Goal: Task Accomplishment & Management: Use online tool/utility

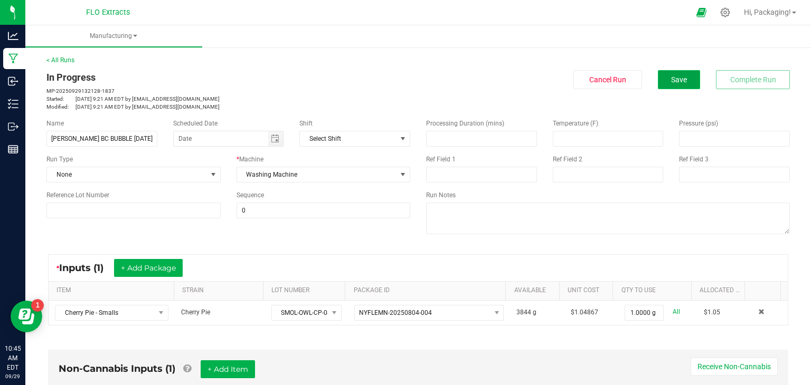
click at [680, 77] on button "Save" at bounding box center [679, 79] width 42 height 19
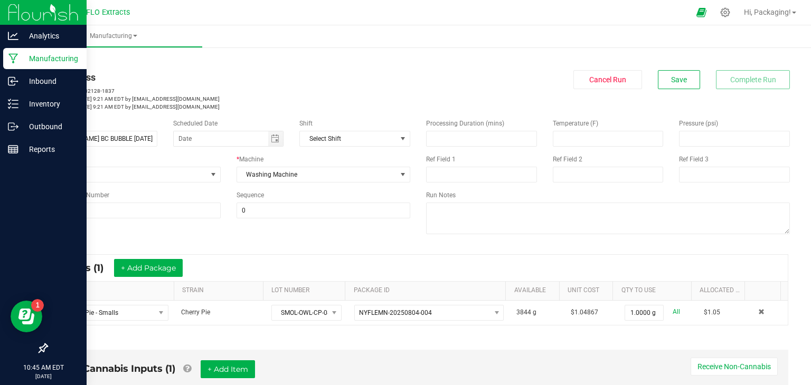
click at [39, 59] on p "Manufacturing" at bounding box center [49, 58] width 63 height 13
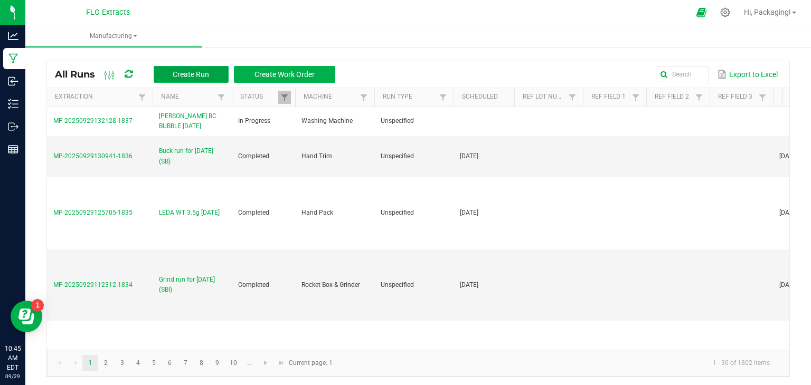
click at [205, 75] on span "Create Run" at bounding box center [191, 74] width 36 height 8
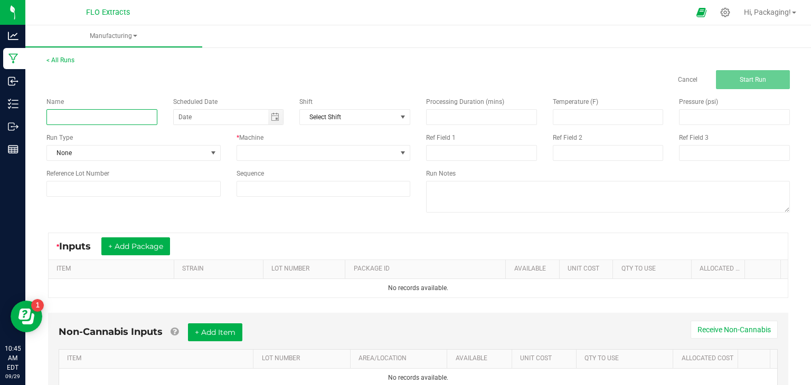
click at [63, 115] on input at bounding box center [101, 117] width 111 height 16
click at [275, 117] on span "Toggle calendar" at bounding box center [275, 117] width 8 height 8
type input "LEDA CCHEM 3.5g [DATE]"
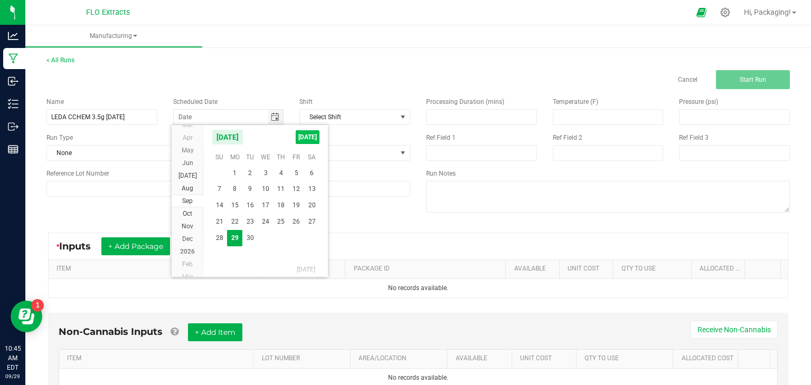
click at [309, 141] on span "[DATE]" at bounding box center [308, 137] width 24 height 14
type input "[DATE]"
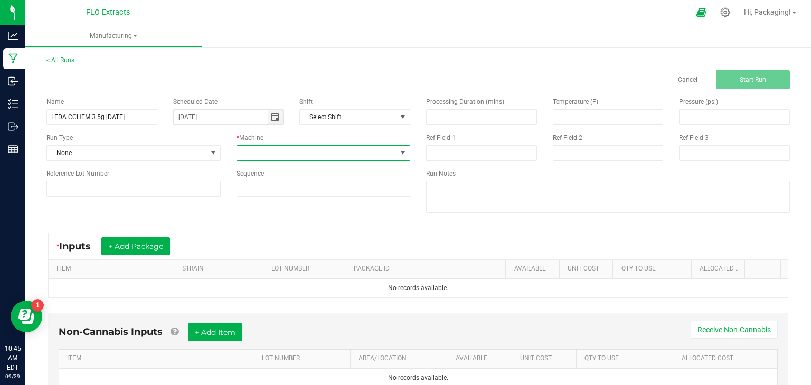
click at [398, 151] on span at bounding box center [402, 153] width 8 height 8
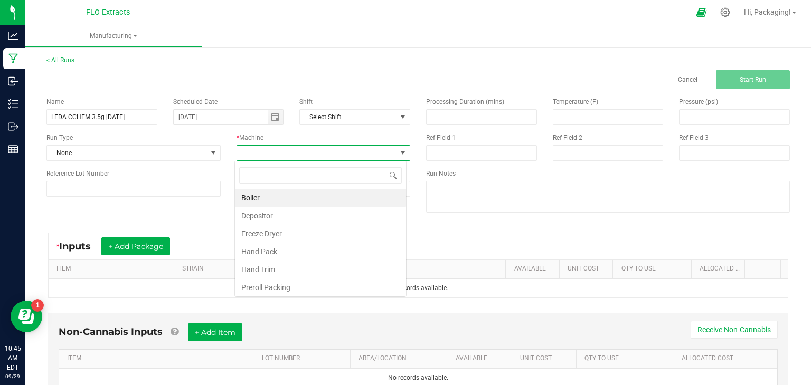
scroll to position [15, 172]
click at [316, 249] on li "Hand Pack" at bounding box center [320, 252] width 171 height 18
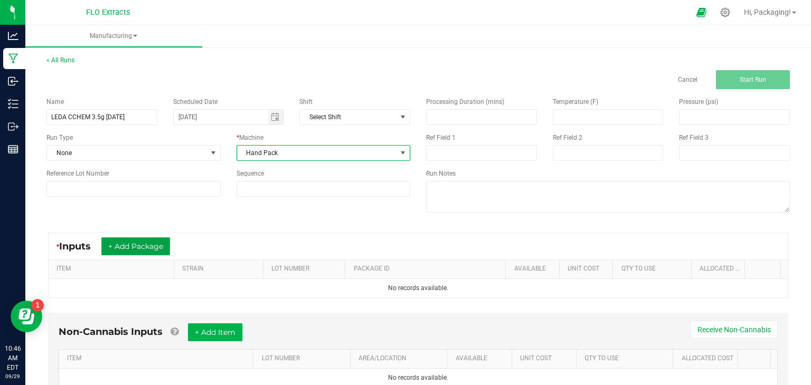
click at [141, 245] on button "+ Add Package" at bounding box center [135, 246] width 69 height 18
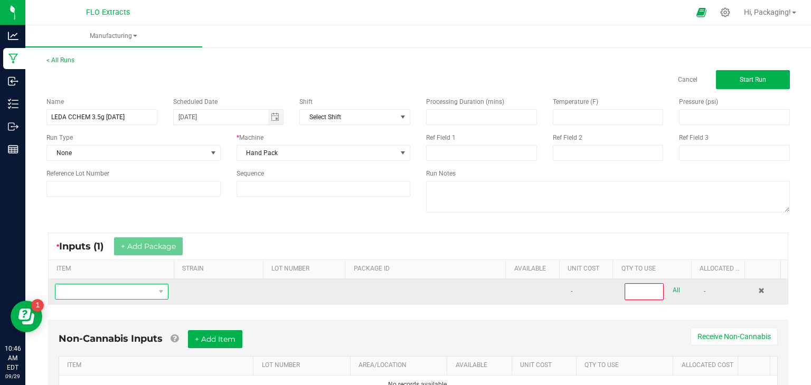
click at [102, 292] on span "NO DATA FOUND" at bounding box center [104, 291] width 99 height 15
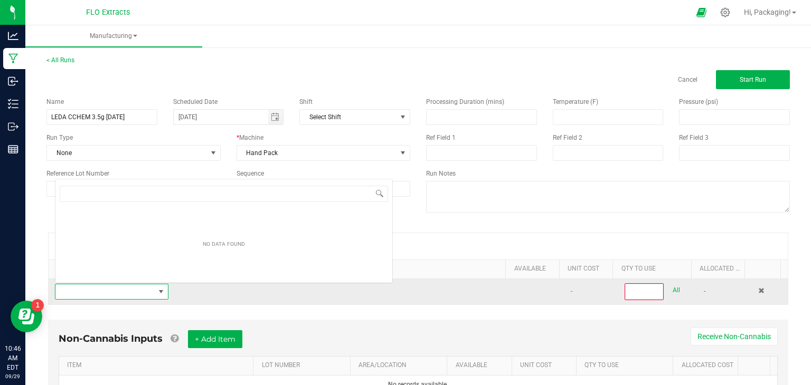
scroll to position [15, 109]
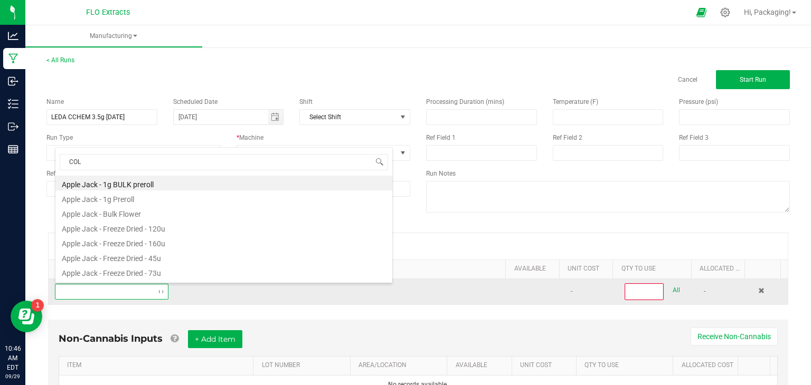
type input "COLO"
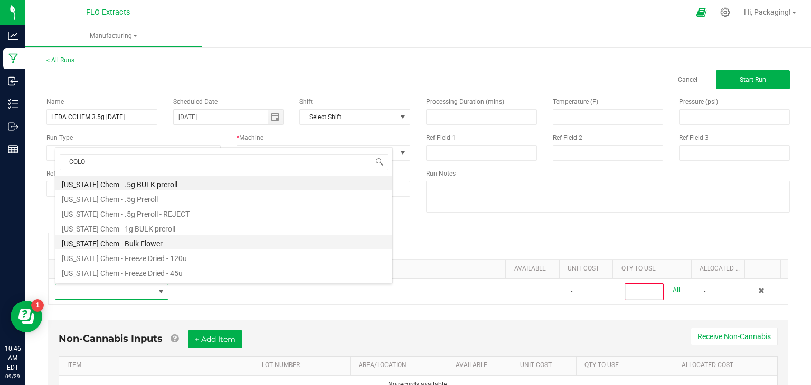
click at [102, 243] on li "[US_STATE] Chem - Bulk Flower" at bounding box center [223, 242] width 337 height 15
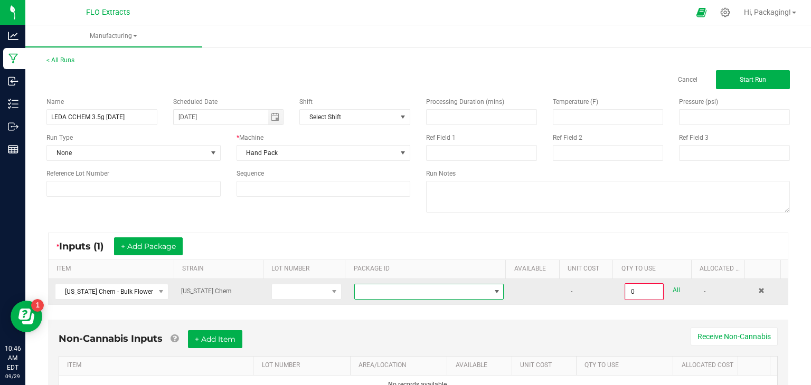
click at [492, 289] on span at bounding box center [496, 292] width 8 height 8
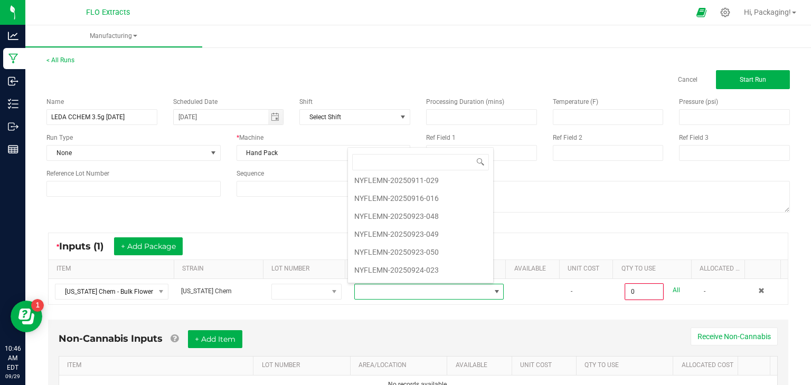
scroll to position [82, 0]
click at [435, 260] on li "NYFLEMN-20250924-023" at bounding box center [420, 264] width 145 height 18
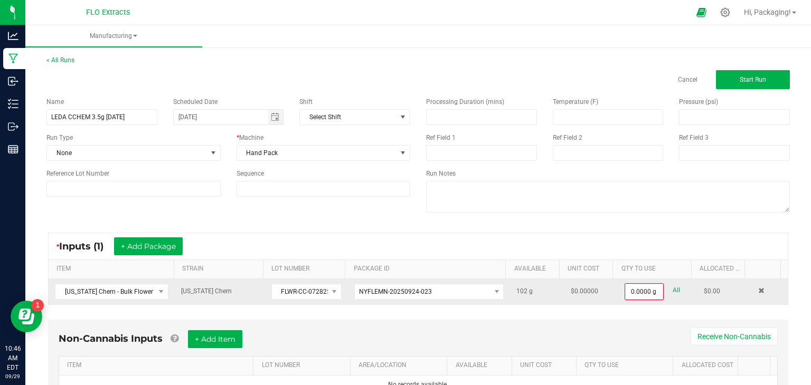
click at [672, 288] on link "All" at bounding box center [675, 290] width 7 height 14
type input "102.0000 g"
click at [149, 238] on button "+ Add Package" at bounding box center [148, 246] width 69 height 18
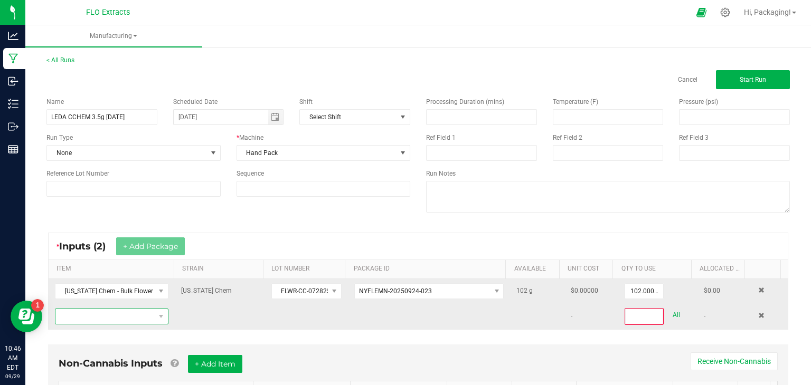
click at [104, 317] on span "NO DATA FOUND" at bounding box center [104, 316] width 99 height 15
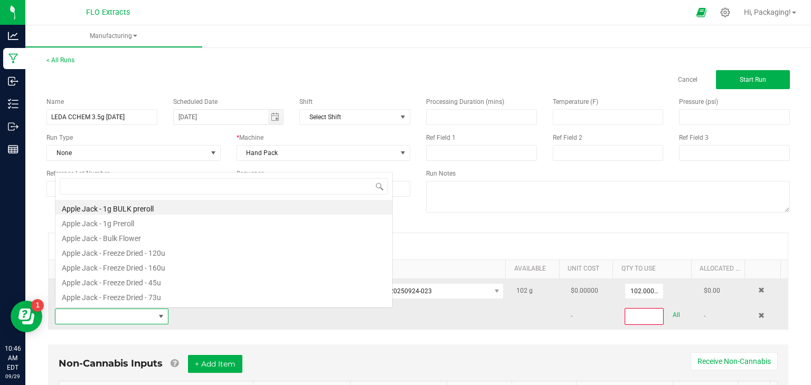
scroll to position [15, 109]
type input "COLO"
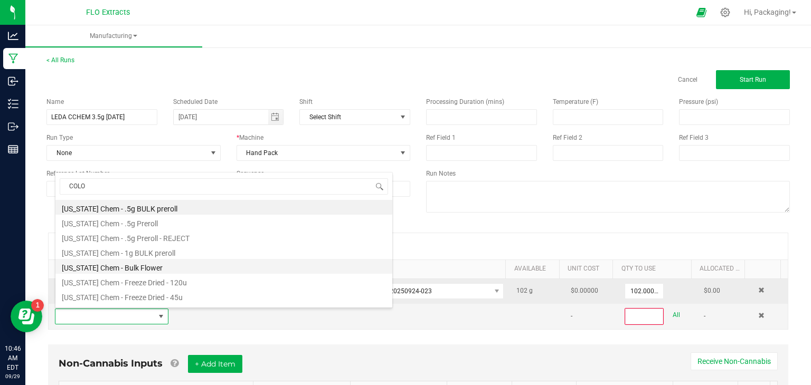
click at [132, 272] on li "[US_STATE] Chem - Bulk Flower" at bounding box center [223, 266] width 337 height 15
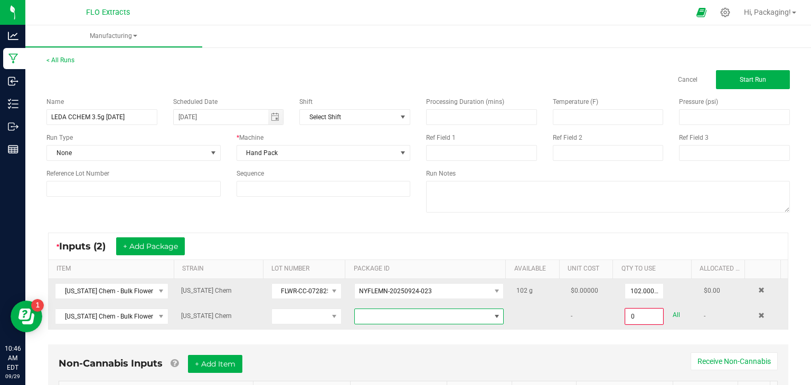
click at [438, 317] on span at bounding box center [422, 316] width 135 height 15
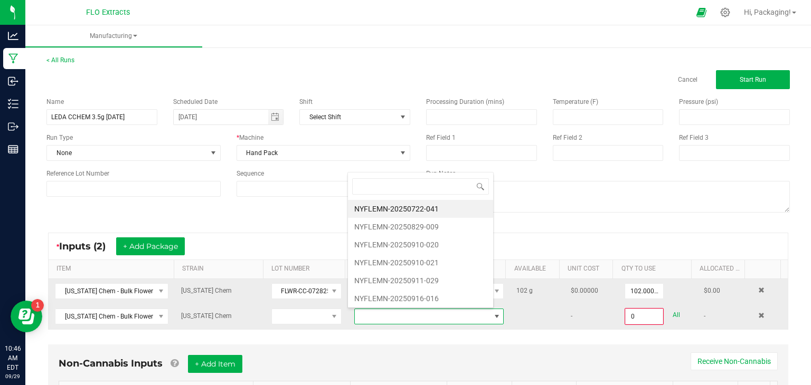
scroll to position [15, 144]
click at [432, 263] on li "NYFLEMN-20250910-021" at bounding box center [420, 263] width 145 height 18
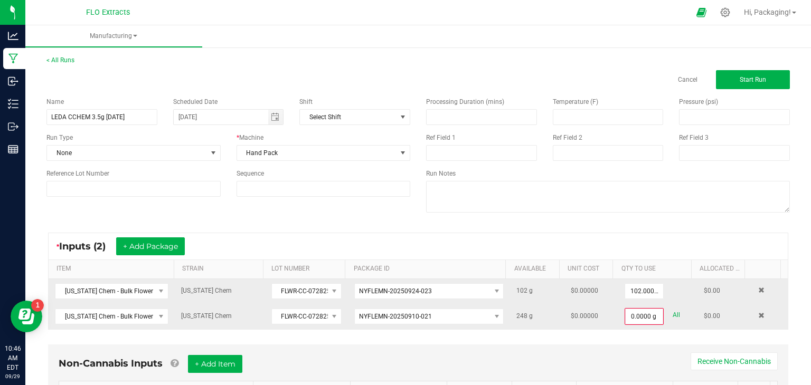
click at [672, 310] on link "All" at bounding box center [675, 315] width 7 height 14
type input "248.0000 g"
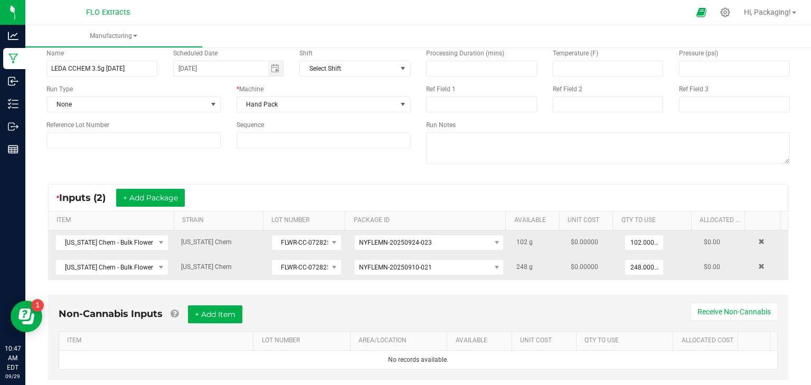
scroll to position [50, 0]
click at [230, 311] on button "+ Add Item" at bounding box center [215, 313] width 54 height 18
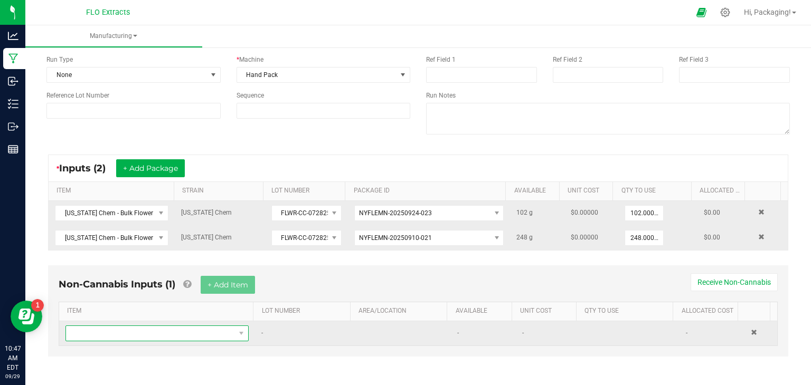
click at [224, 331] on span "NO DATA FOUND" at bounding box center [150, 333] width 169 height 15
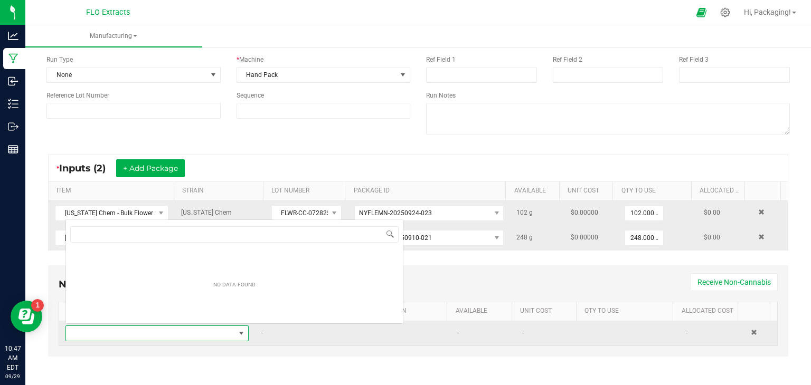
scroll to position [15, 176]
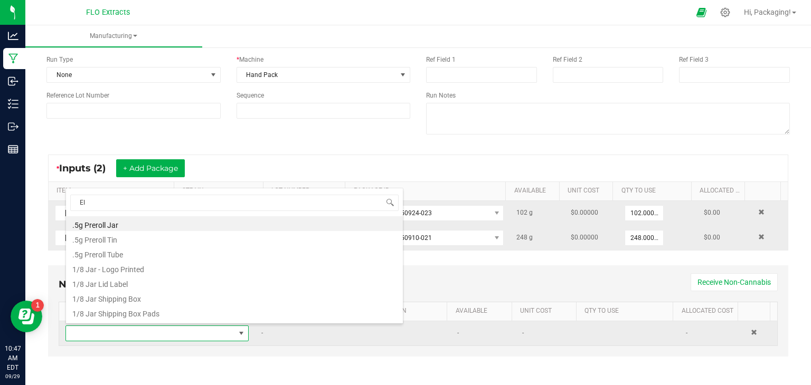
type input "EIG"
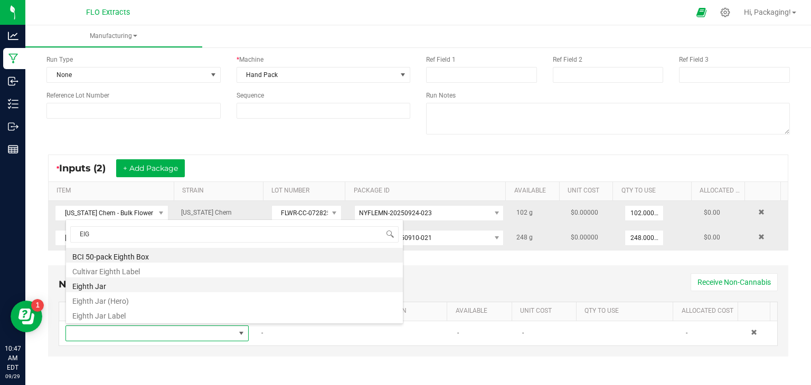
click at [207, 289] on li "Eighth Jar" at bounding box center [234, 285] width 337 height 15
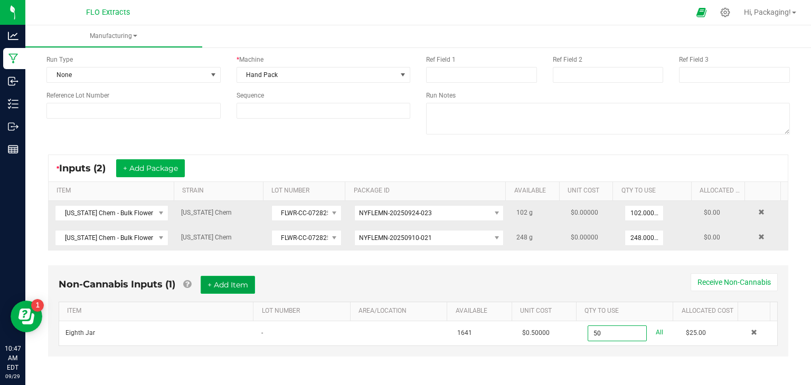
type input "50 ea"
click at [236, 283] on button "+ Add Item" at bounding box center [228, 285] width 54 height 18
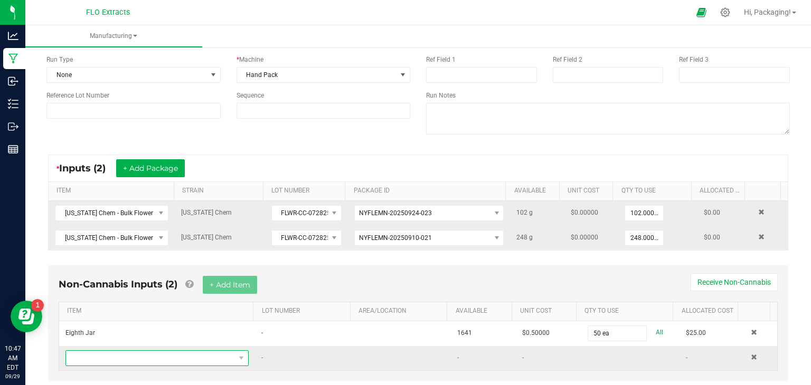
click at [115, 359] on span "NO DATA FOUND" at bounding box center [150, 358] width 169 height 15
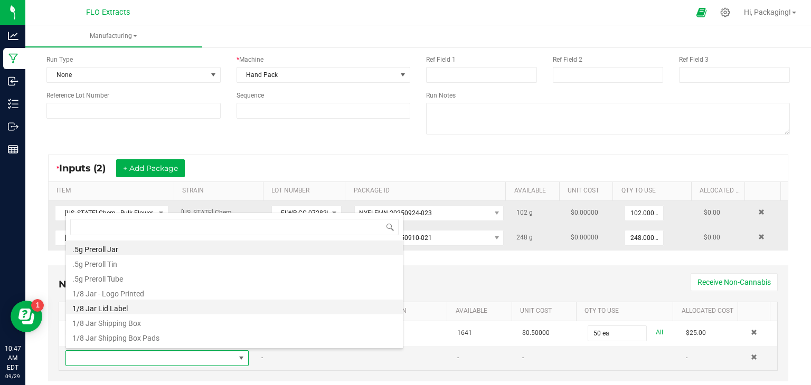
click at [126, 306] on li "1/8 Jar Lid Label" at bounding box center [234, 307] width 337 height 15
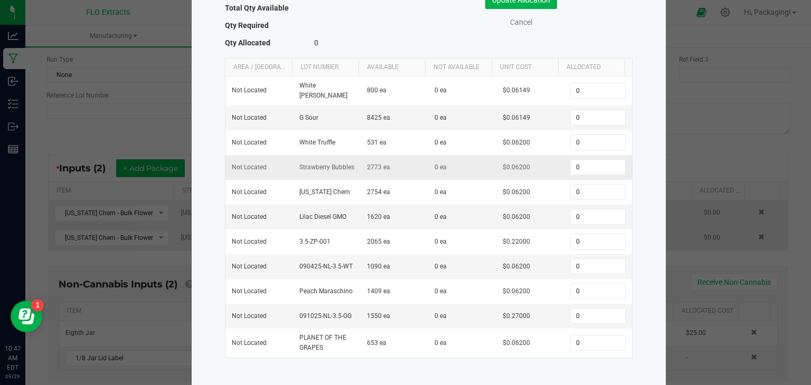
scroll to position [93, 0]
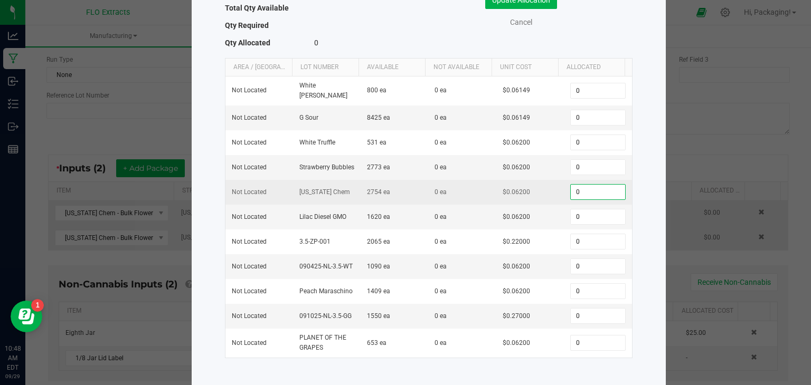
click at [580, 191] on input "0" at bounding box center [597, 192] width 54 height 15
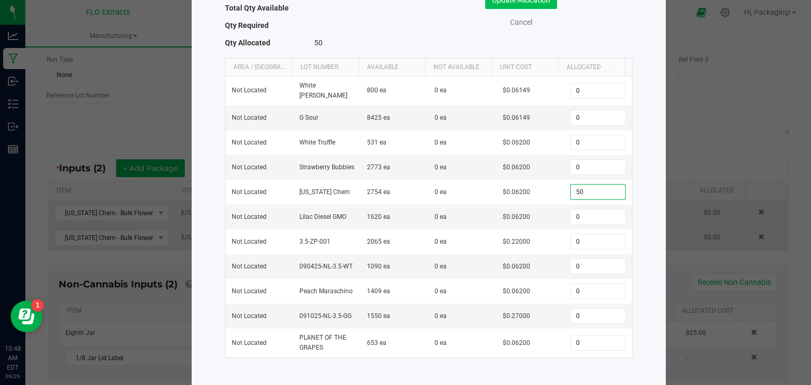
type input "50"
click at [543, 1] on button "Update Allocation" at bounding box center [521, 0] width 72 height 18
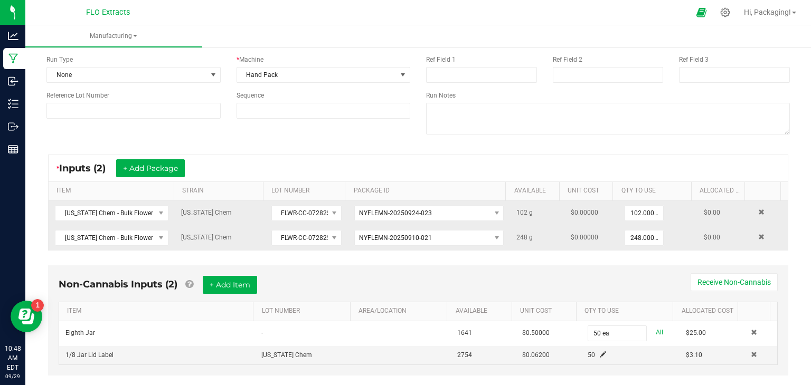
scroll to position [97, 0]
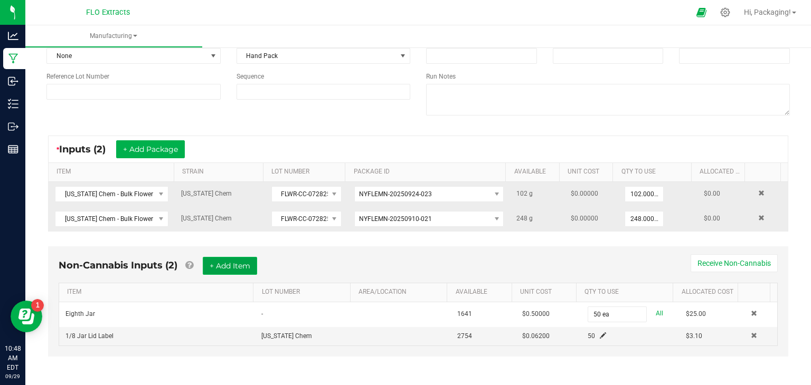
click at [237, 268] on button "+ Add Item" at bounding box center [230, 266] width 54 height 18
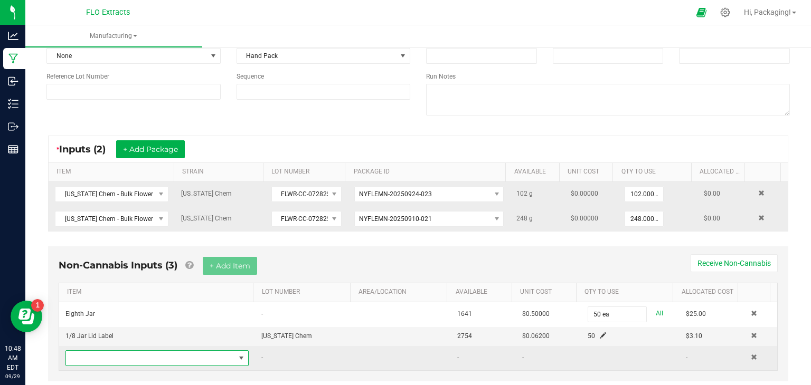
click at [237, 355] on span "NO DATA FOUND" at bounding box center [241, 358] width 8 height 8
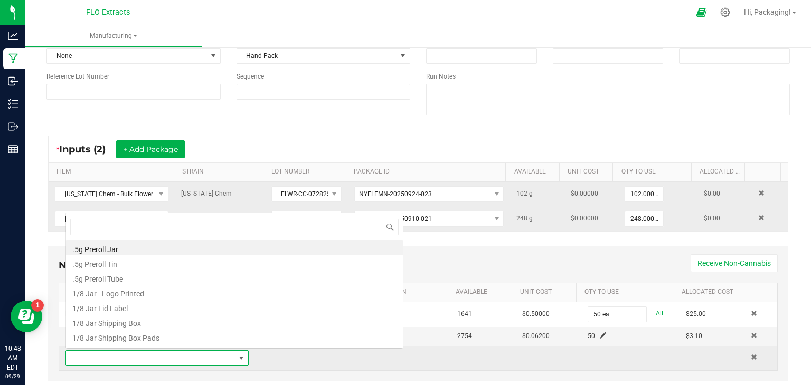
scroll to position [15, 176]
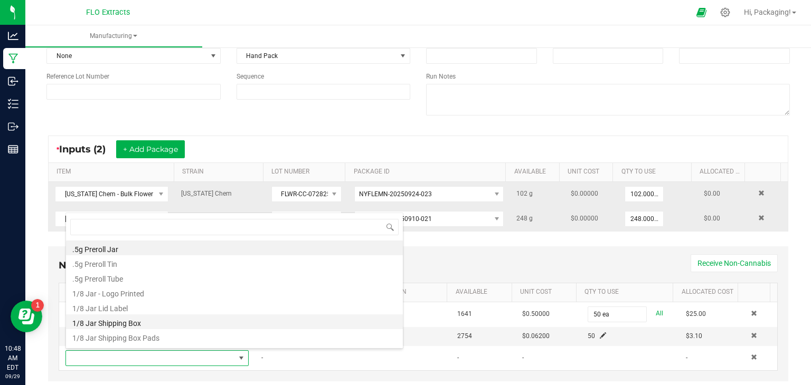
click at [236, 326] on li "1/8 Jar Shipping Box" at bounding box center [234, 322] width 337 height 15
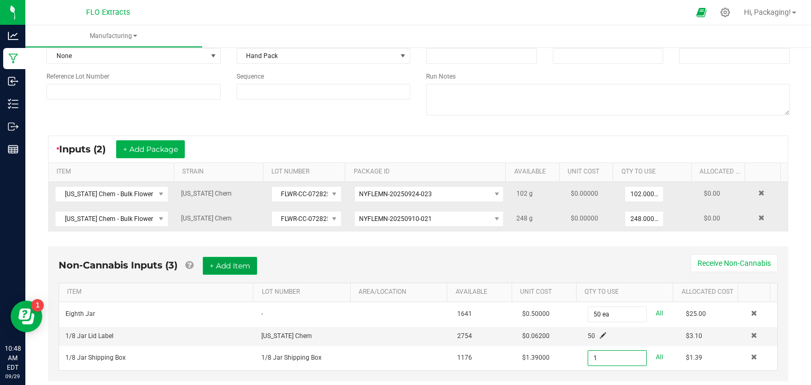
type input "1 ea"
click at [245, 264] on button "+ Add Item" at bounding box center [230, 266] width 54 height 18
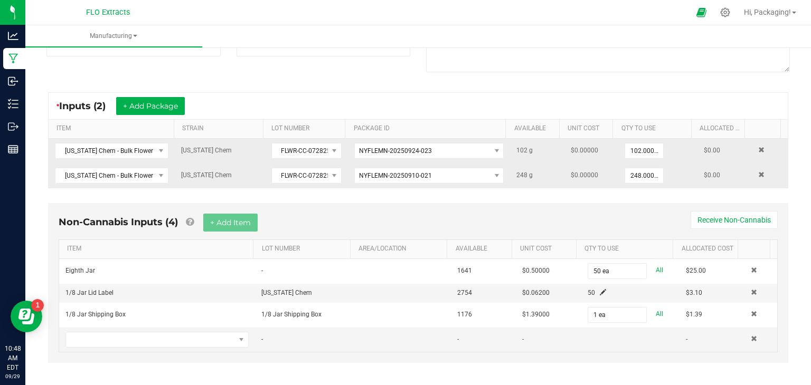
scroll to position [141, 0]
click at [237, 336] on span "NO DATA FOUND" at bounding box center [241, 339] width 8 height 8
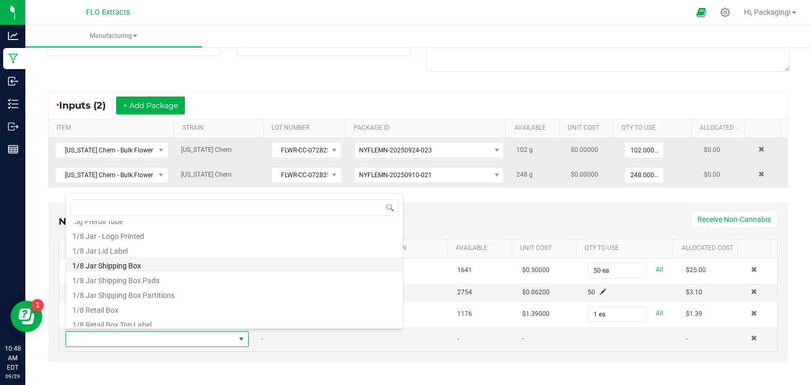
scroll to position [39, 0]
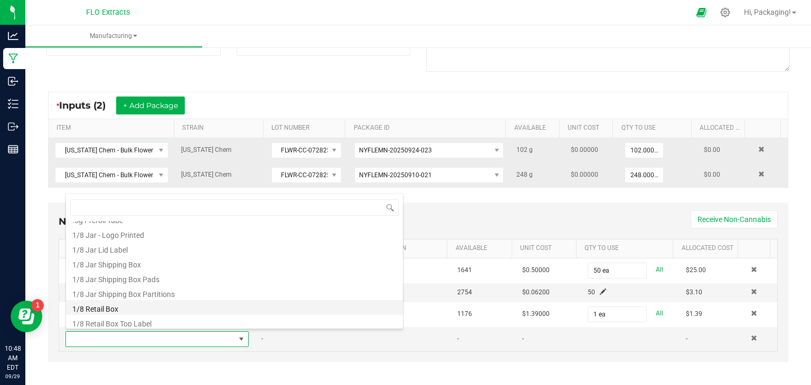
click at [206, 310] on li "1/8 Retail Box" at bounding box center [234, 307] width 337 height 15
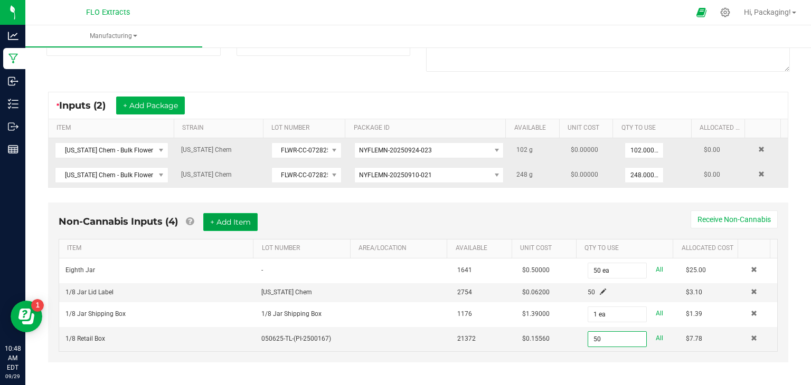
type input "50 ea"
click at [236, 220] on button "+ Add Item" at bounding box center [230, 222] width 54 height 18
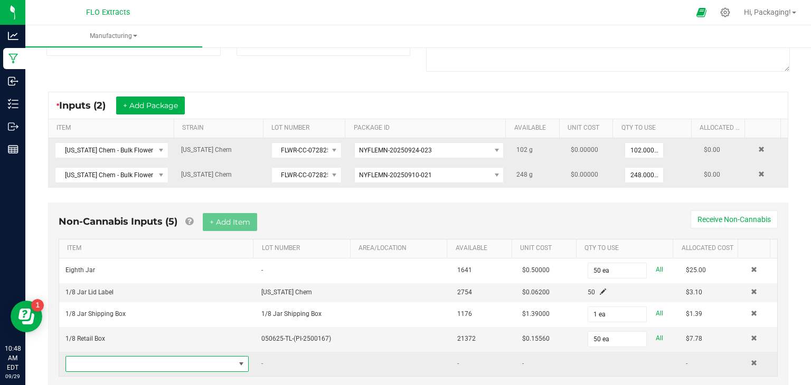
click at [237, 360] on span "NO DATA FOUND" at bounding box center [241, 364] width 8 height 8
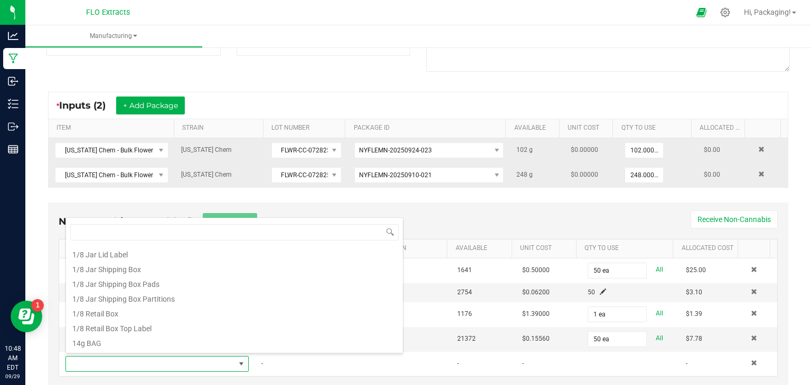
scroll to position [60, 0]
click at [198, 328] on li "1/8 Retail Box Top Label" at bounding box center [234, 326] width 337 height 15
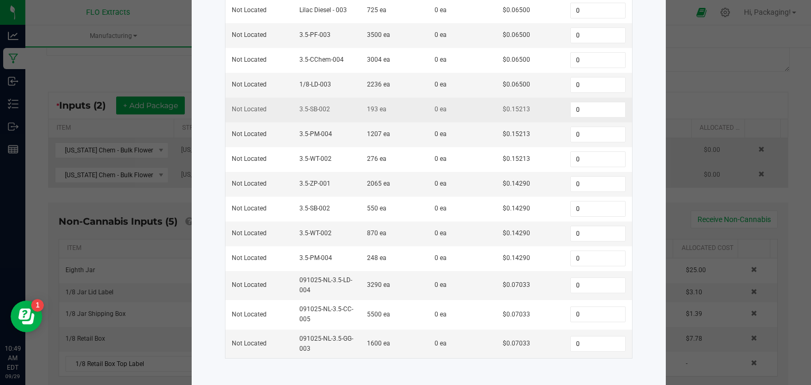
scroll to position [171, 0]
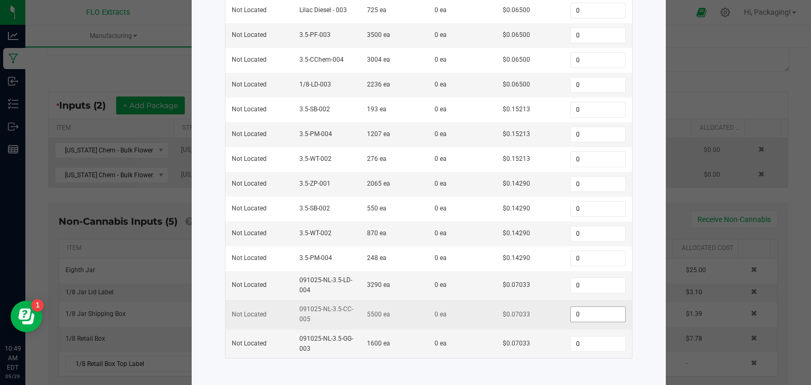
click at [580, 307] on input "0" at bounding box center [597, 314] width 54 height 15
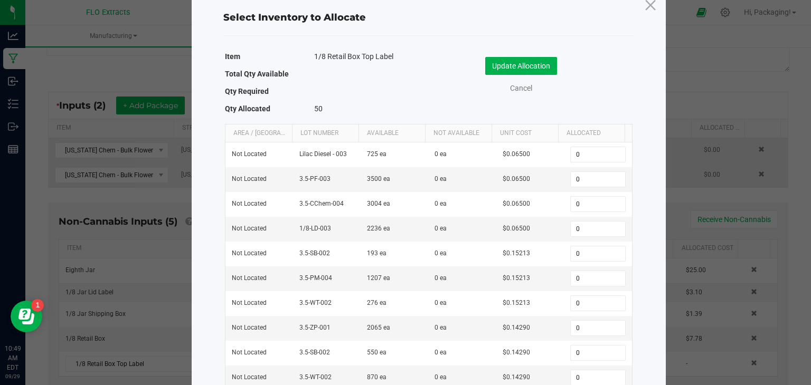
scroll to position [19, 0]
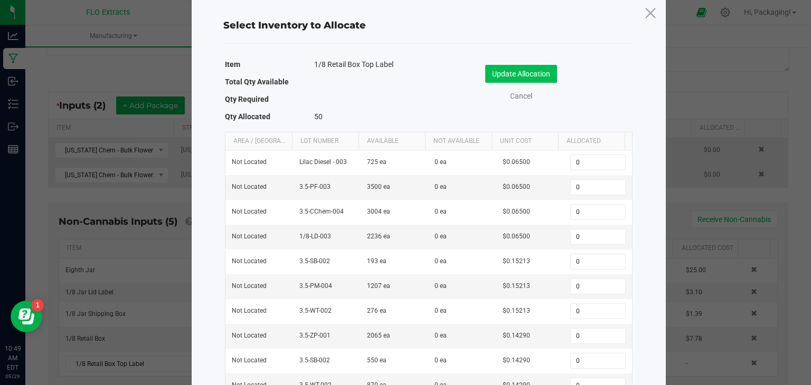
type input "50"
click at [535, 72] on button "Update Allocation" at bounding box center [521, 74] width 72 height 18
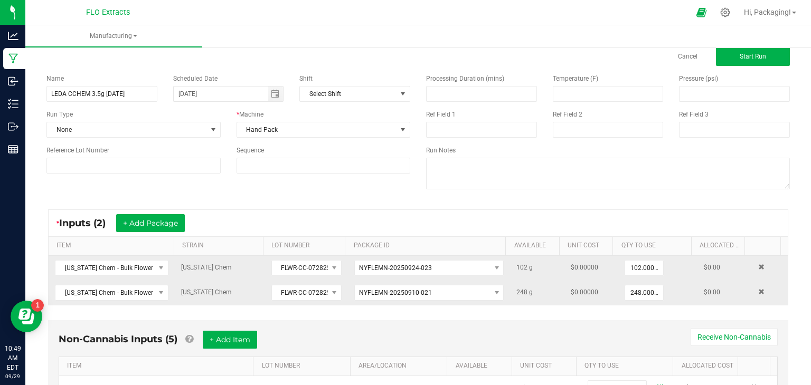
scroll to position [21, 0]
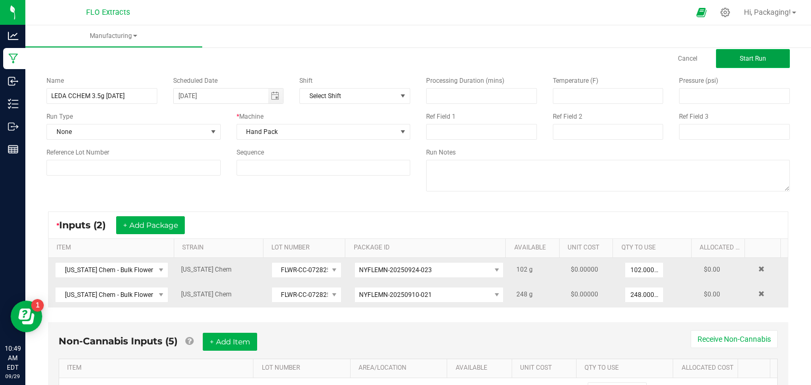
click at [764, 60] on button "Start Run" at bounding box center [753, 58] width 74 height 19
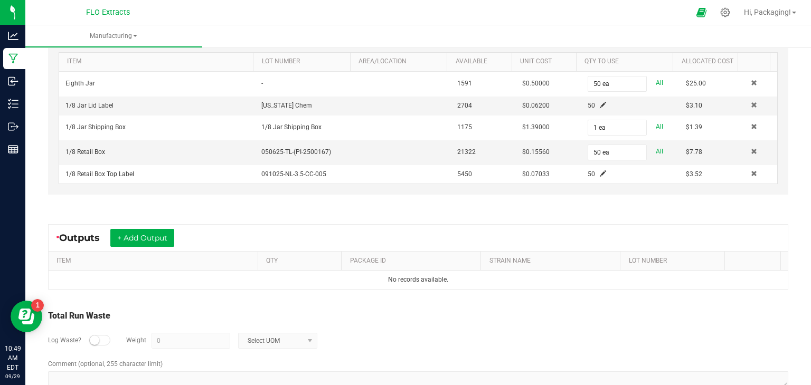
scroll to position [380, 0]
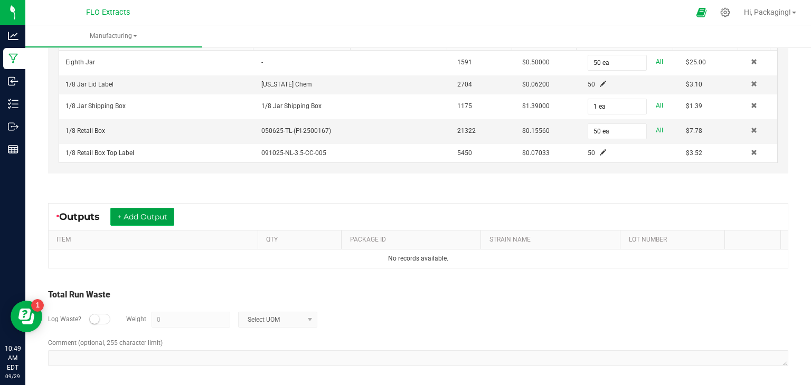
click at [157, 214] on button "+ Add Output" at bounding box center [142, 217] width 64 height 18
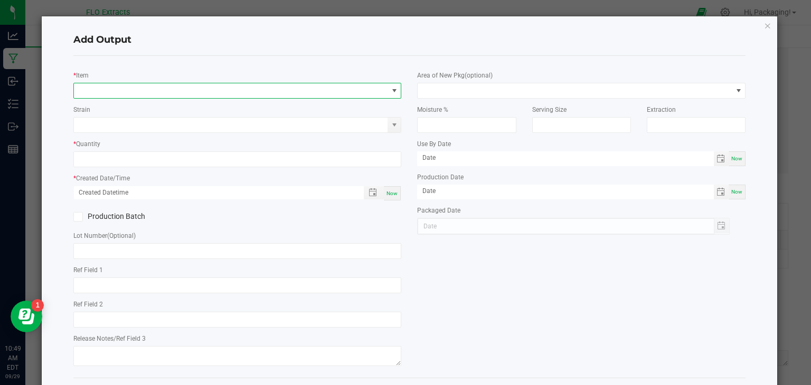
click at [116, 92] on span "NO DATA FOUND" at bounding box center [231, 90] width 314 height 15
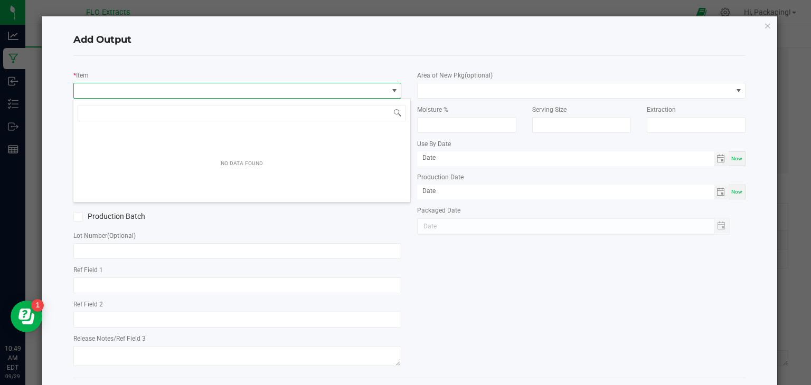
scroll to position [15, 325]
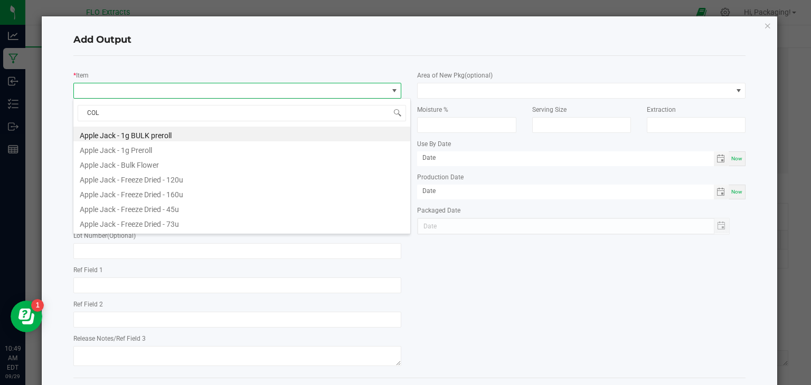
type input "COLO"
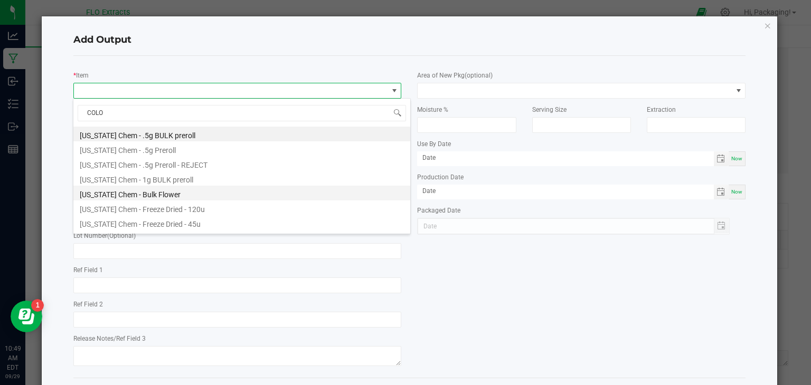
click at [132, 195] on li "[US_STATE] Chem - Bulk Flower" at bounding box center [241, 193] width 337 height 15
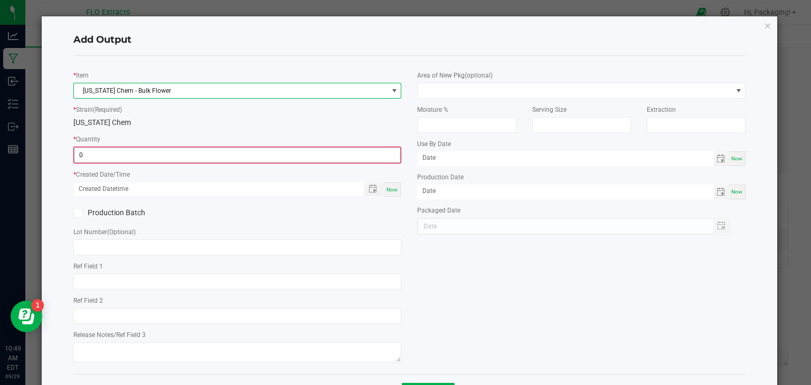
click at [113, 158] on input "0" at bounding box center [237, 155] width 326 height 15
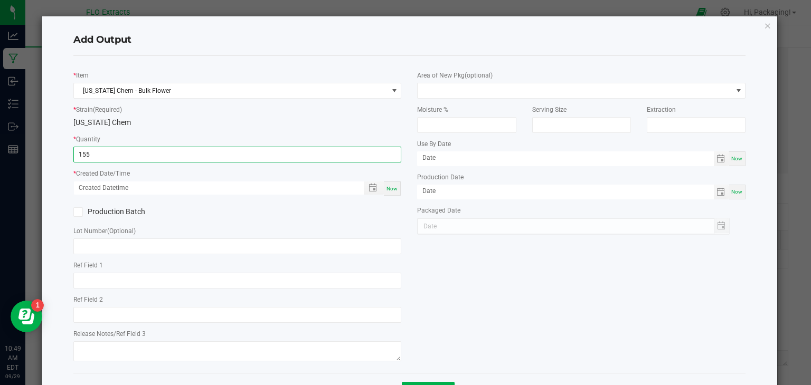
type input "155.0000 g"
click at [388, 189] on span "Now" at bounding box center [391, 189] width 11 height 6
type input "[DATE] 10:49 AM"
type input "[DATE]"
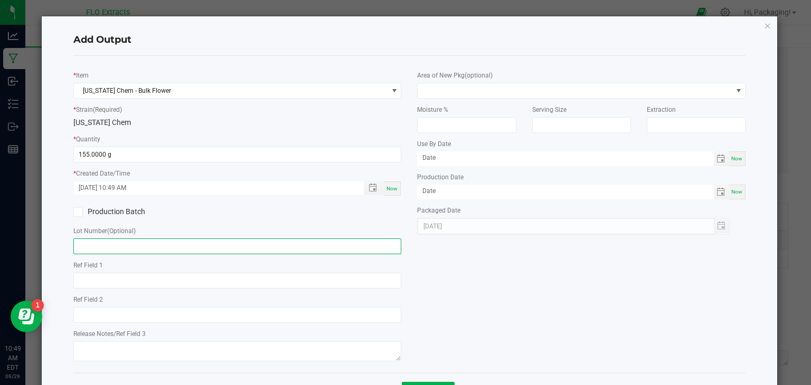
click at [104, 247] on input "text" at bounding box center [237, 247] width 328 height 16
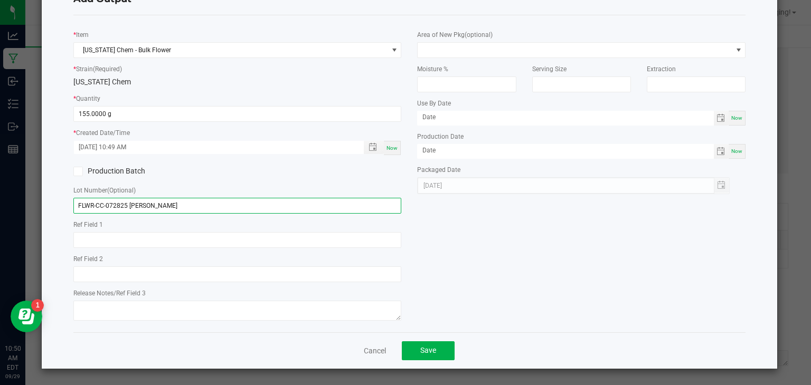
scroll to position [41, 0]
type input "FLWR-CC-072825 [PERSON_NAME]"
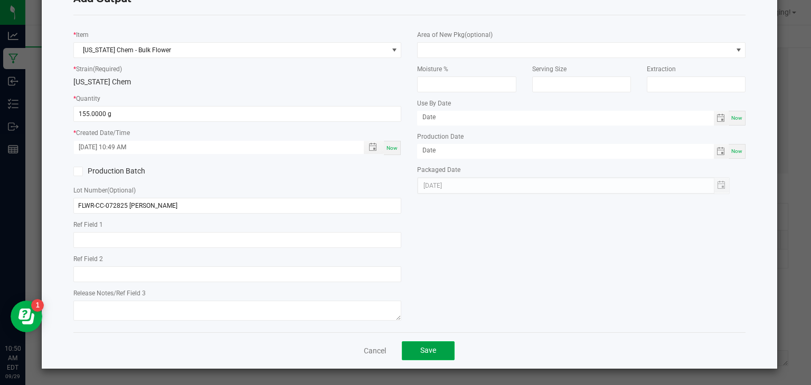
click at [439, 351] on button "Save" at bounding box center [428, 350] width 53 height 19
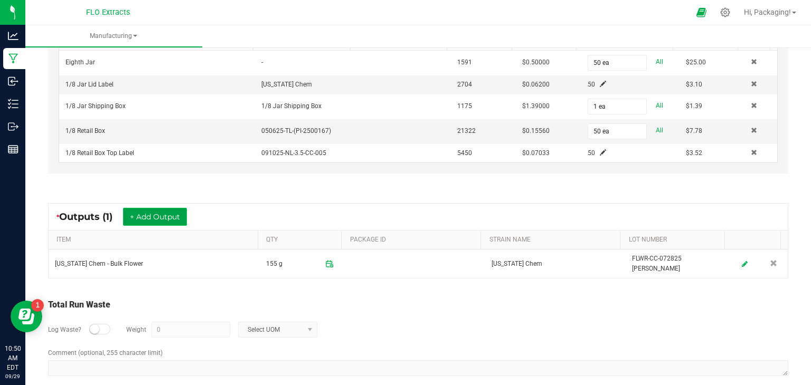
click at [163, 214] on button "+ Add Output" at bounding box center [155, 217] width 64 height 18
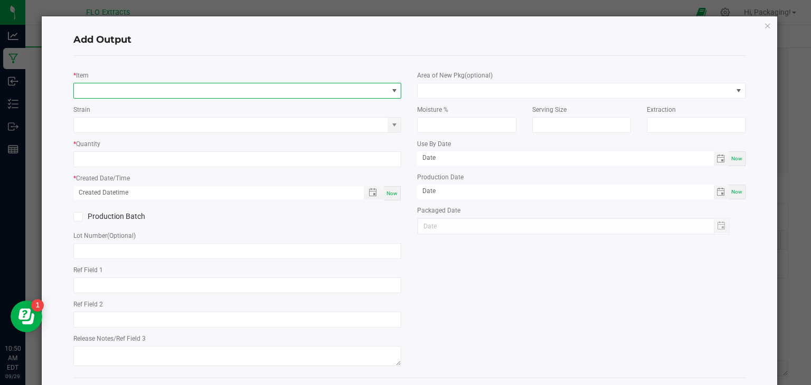
click at [93, 90] on span "NO DATA FOUND" at bounding box center [231, 90] width 314 height 15
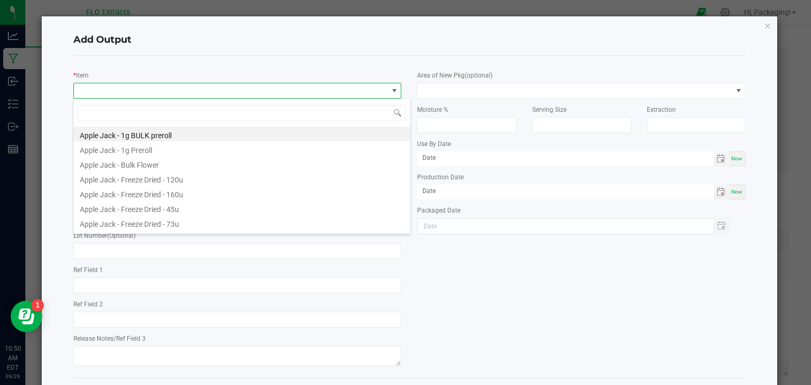
scroll to position [15, 325]
type input "colo"
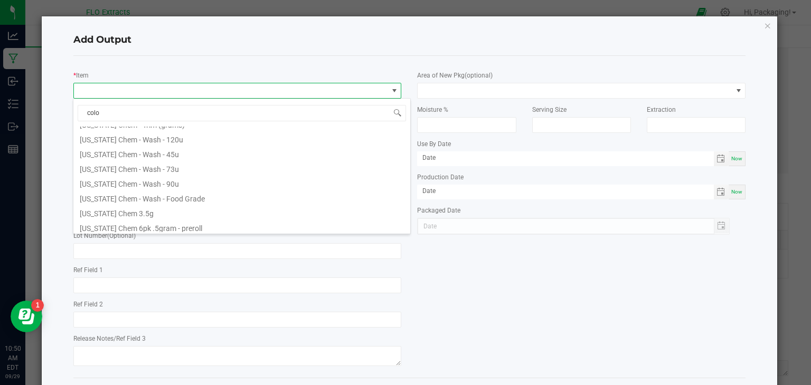
scroll to position [220, 0]
click at [159, 210] on li "[US_STATE] Chem 3.5g" at bounding box center [241, 210] width 337 height 15
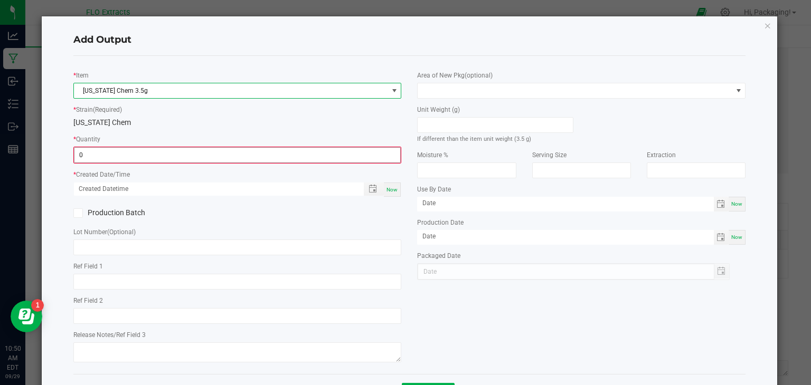
click at [110, 155] on input "0" at bounding box center [237, 155] width 326 height 15
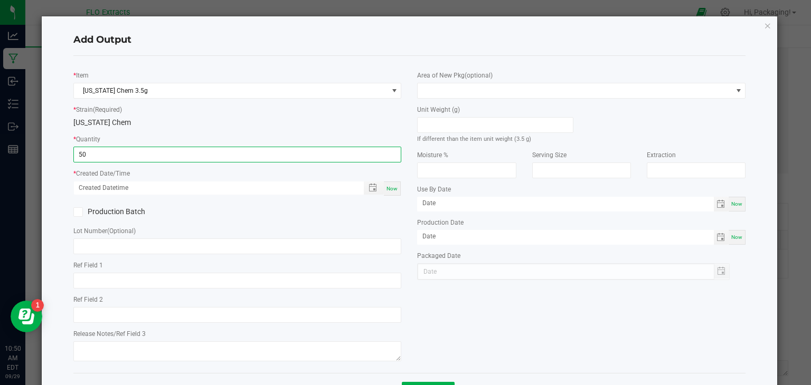
type input "50 ea"
click at [386, 189] on span "Now" at bounding box center [391, 189] width 11 height 6
type input "[DATE] 10:50 AM"
type input "[DATE]"
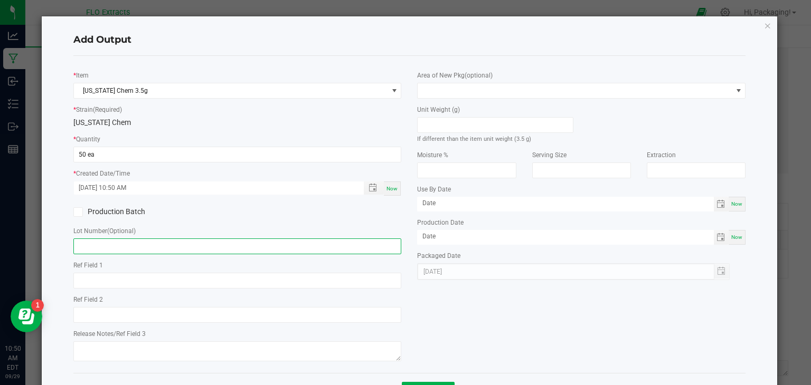
click at [113, 245] on input "text" at bounding box center [237, 247] width 328 height 16
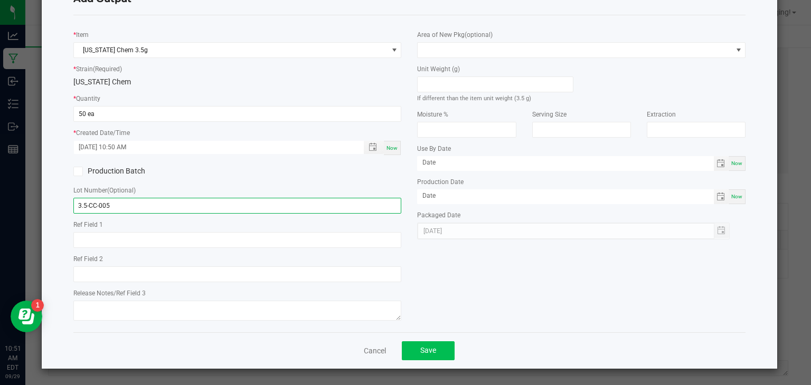
type input "3.5-CC-005"
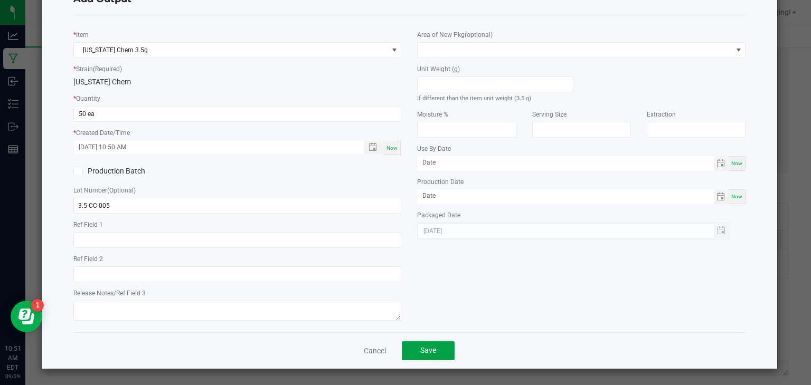
click at [437, 345] on button "Save" at bounding box center [428, 350] width 53 height 19
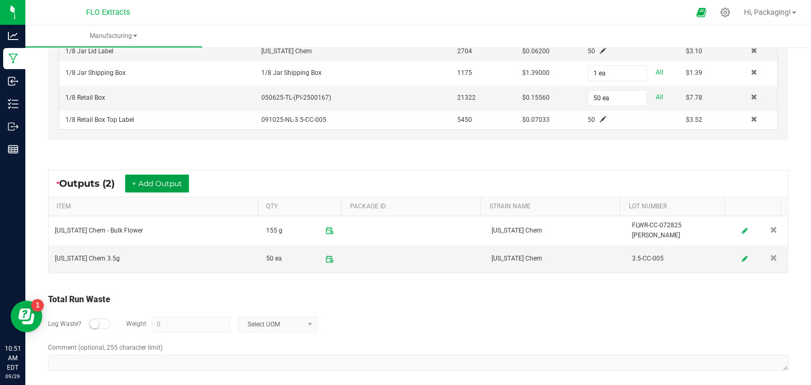
scroll to position [414, 0]
click at [91, 319] on small at bounding box center [94, 323] width 9 height 9
click at [170, 319] on input "0" at bounding box center [191, 324] width 78 height 15
click at [307, 320] on span at bounding box center [310, 324] width 8 height 8
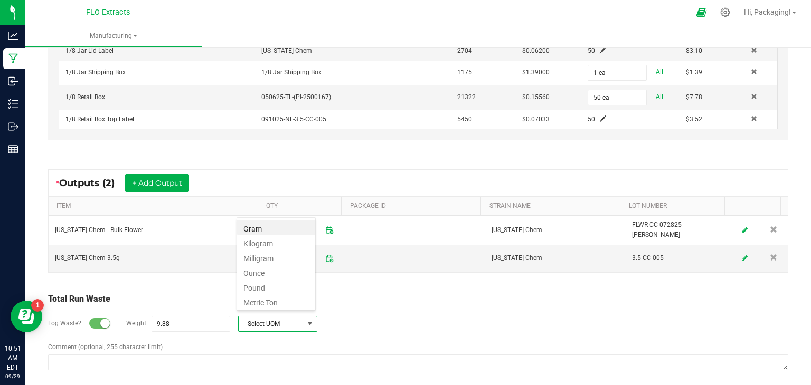
scroll to position [15, 79]
click at [279, 227] on li "Gram" at bounding box center [276, 227] width 78 height 15
type input "9.88 g"
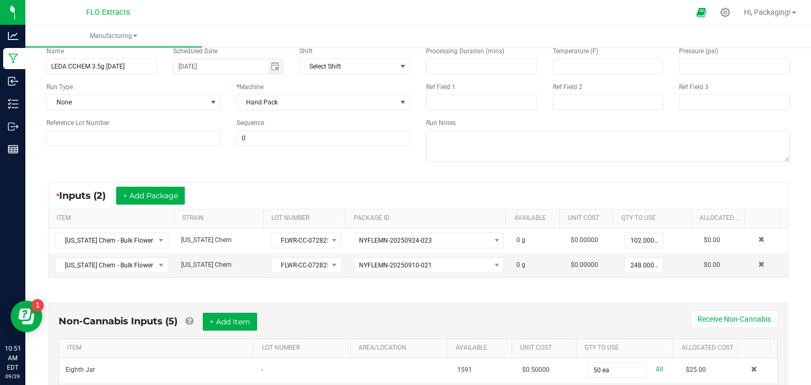
scroll to position [0, 0]
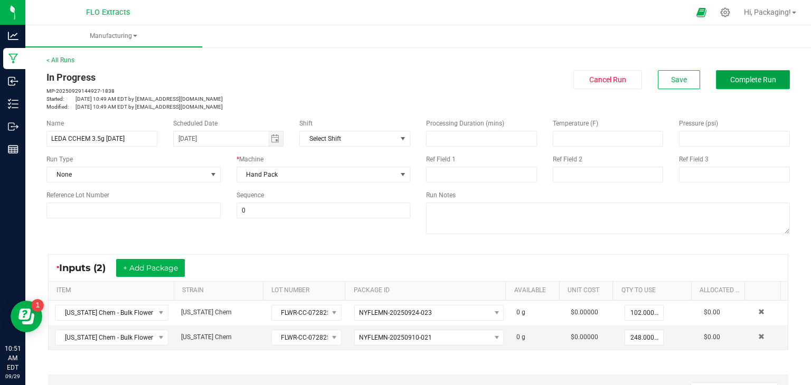
click at [748, 82] on span "Complete Run" at bounding box center [753, 79] width 46 height 8
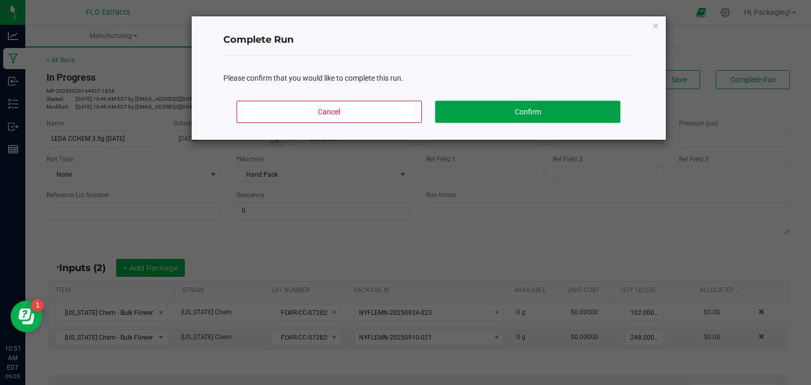
click at [546, 113] on button "Confirm" at bounding box center [527, 112] width 185 height 22
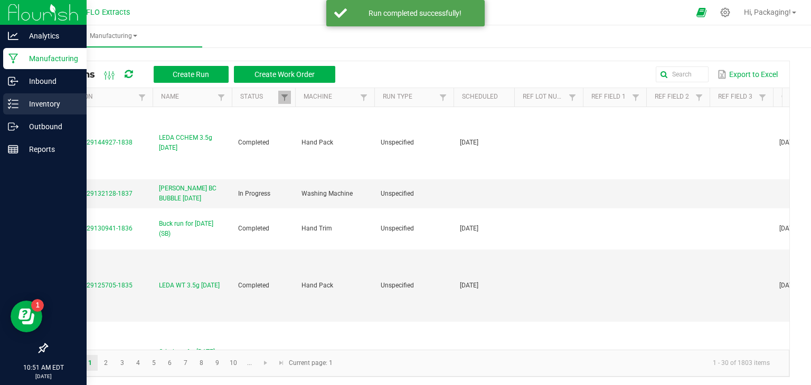
click at [32, 104] on p "Inventory" at bounding box center [49, 104] width 63 height 13
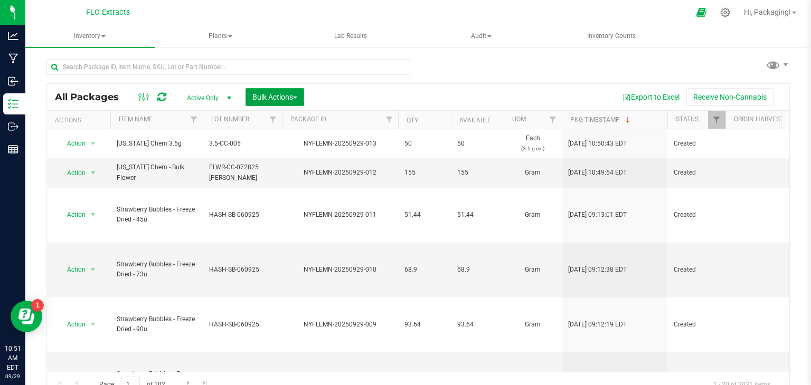
click at [293, 100] on span "Bulk Actions" at bounding box center [274, 97] width 45 height 8
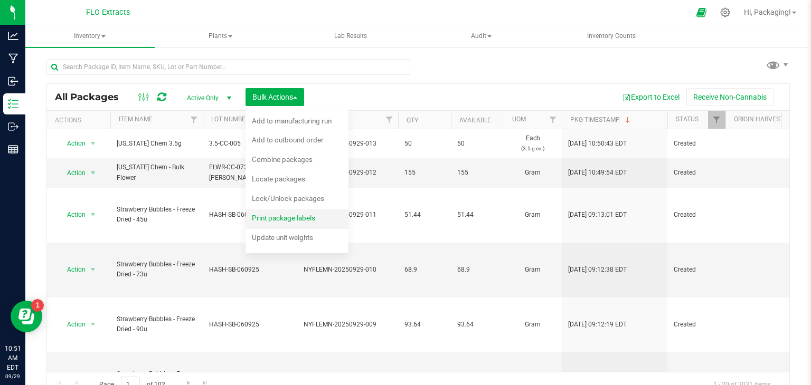
click at [303, 220] on span "Print package labels" at bounding box center [283, 218] width 63 height 8
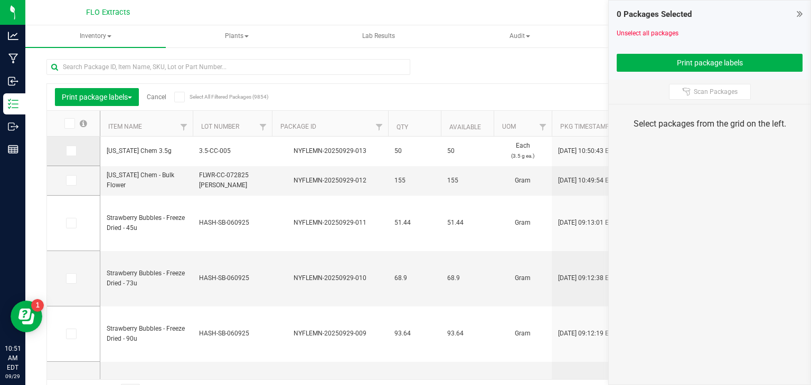
click at [69, 151] on icon at bounding box center [70, 151] width 7 height 0
click at [0, 0] on input "checkbox" at bounding box center [0, 0] width 0 height 0
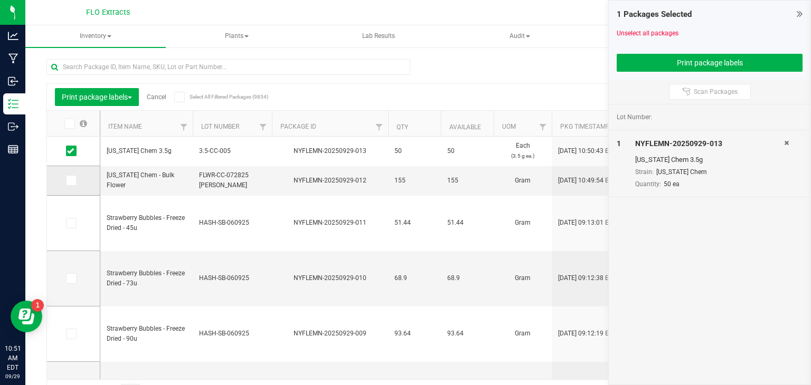
click at [70, 180] on icon at bounding box center [70, 180] width 7 height 0
click at [0, 0] on input "checkbox" at bounding box center [0, 0] width 0 height 0
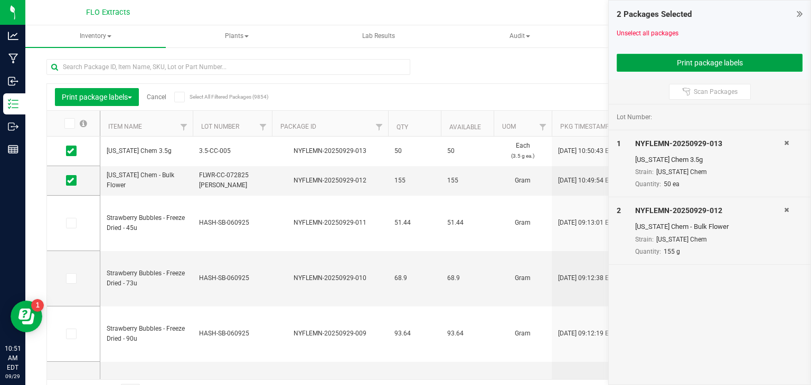
click at [768, 62] on button "Print package labels" at bounding box center [709, 63] width 186 height 18
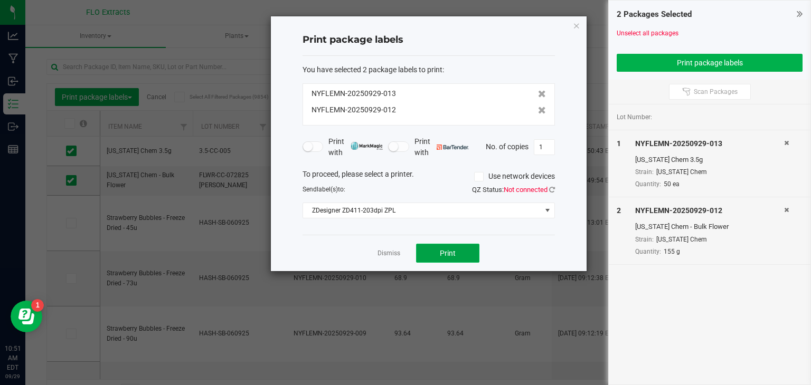
click at [473, 252] on button "Print" at bounding box center [447, 253] width 63 height 19
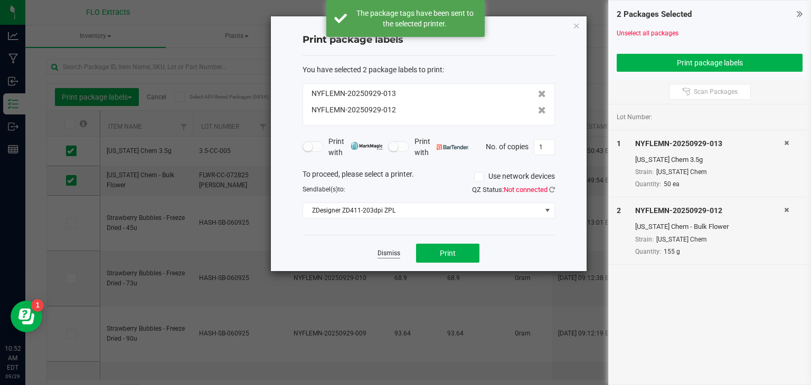
click at [388, 251] on link "Dismiss" at bounding box center [388, 253] width 23 height 9
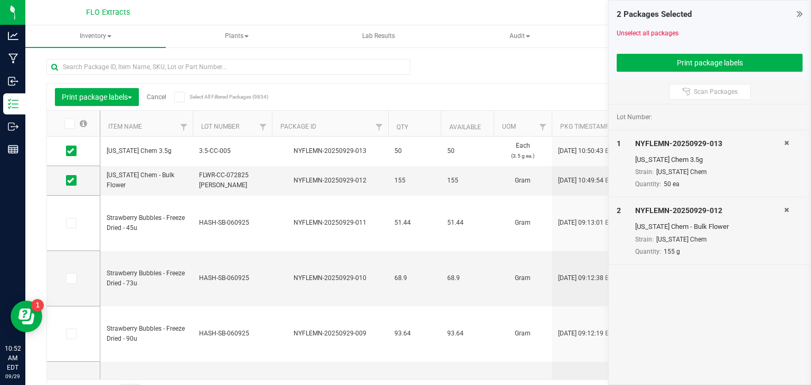
click at [161, 97] on link "Cancel" at bounding box center [157, 96] width 20 height 7
